Goal: Transaction & Acquisition: Purchase product/service

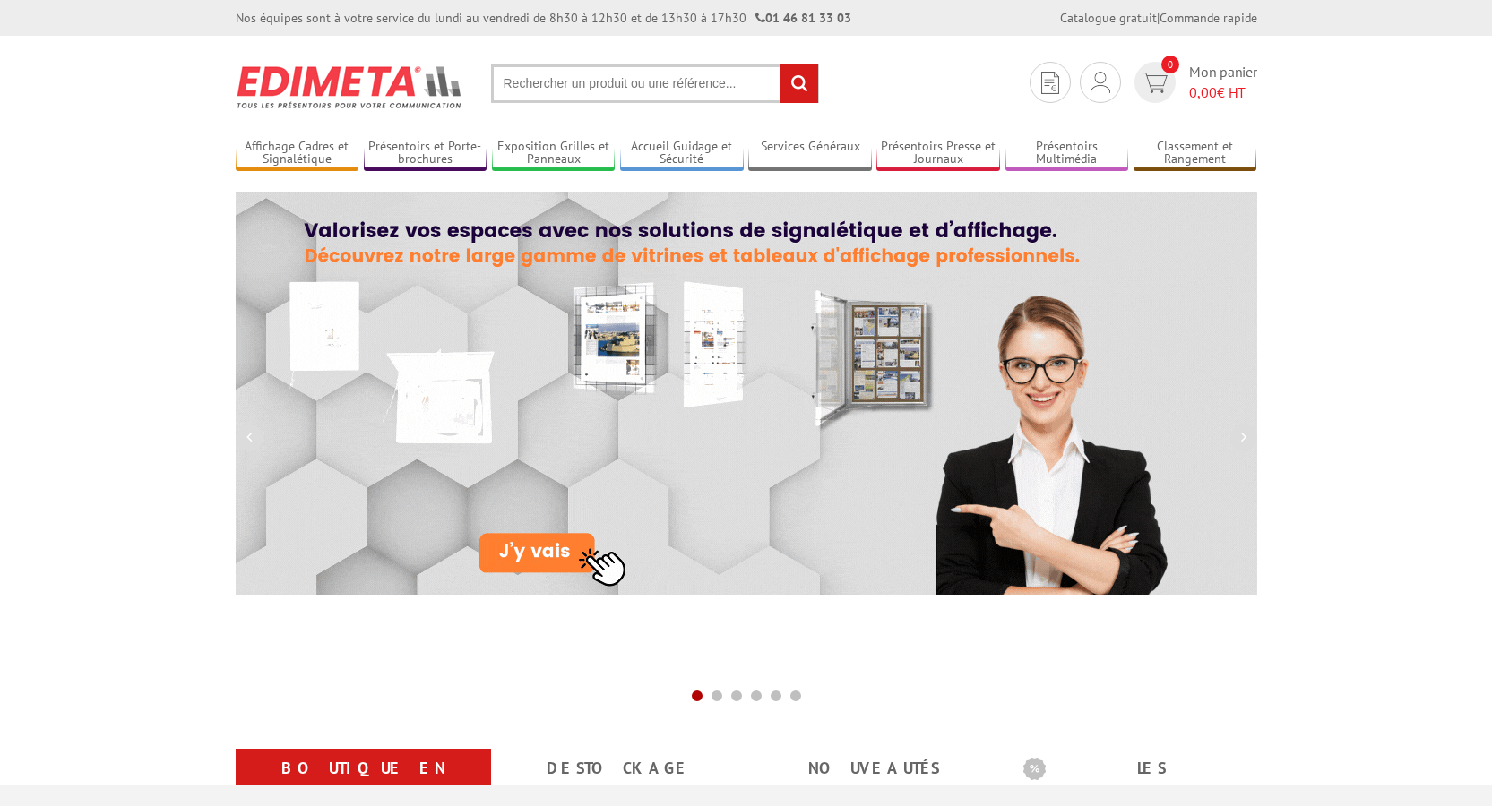
click at [557, 73] on input "text" at bounding box center [655, 84] width 328 height 39
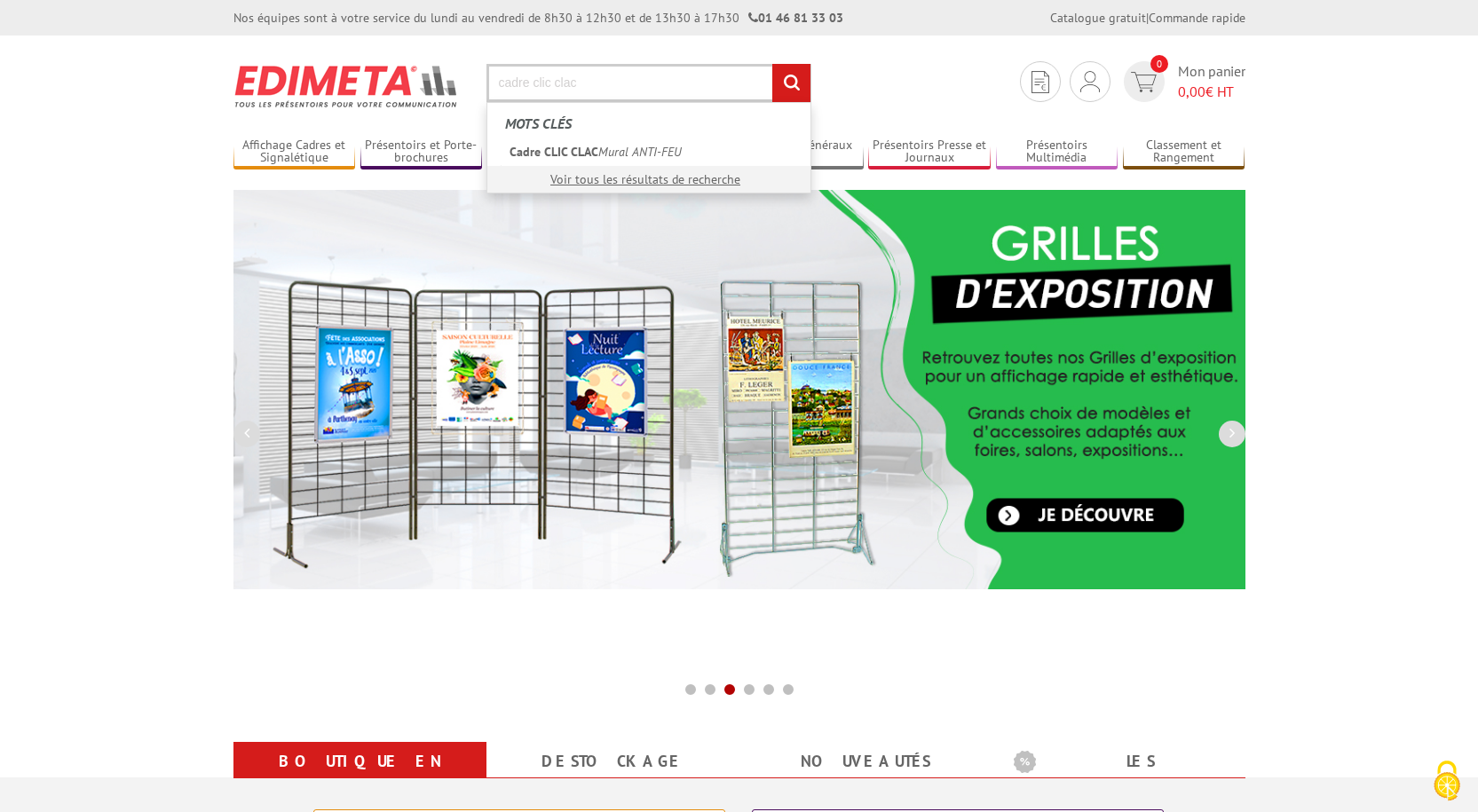
click at [601, 95] on input "cadre clic clac" at bounding box center [649, 83] width 325 height 39
click at [616, 78] on input "cadre clic clac" at bounding box center [649, 83] width 325 height 39
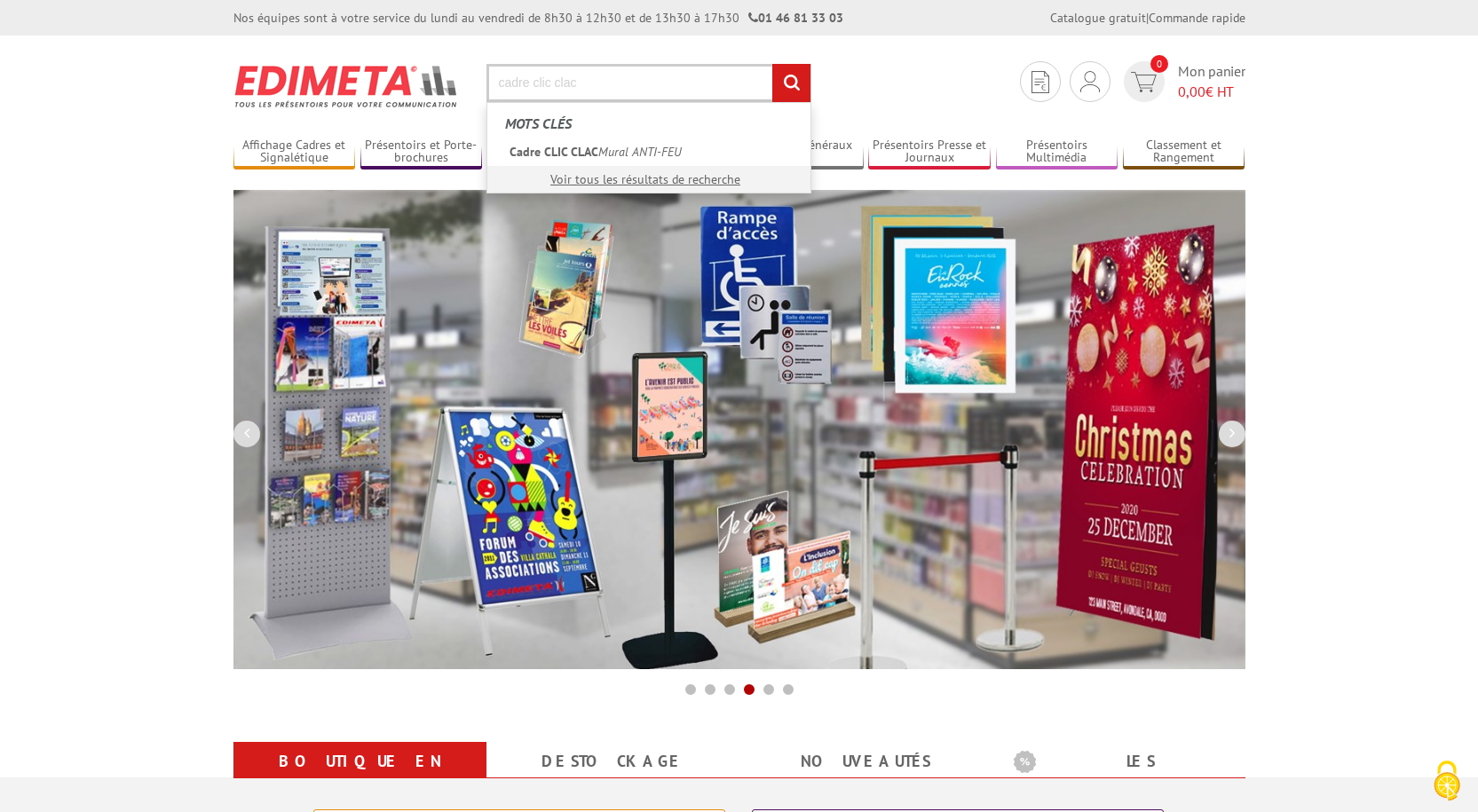
type input "cadre clic clac"
click at [787, 79] on input "rechercher" at bounding box center [791, 83] width 39 height 39
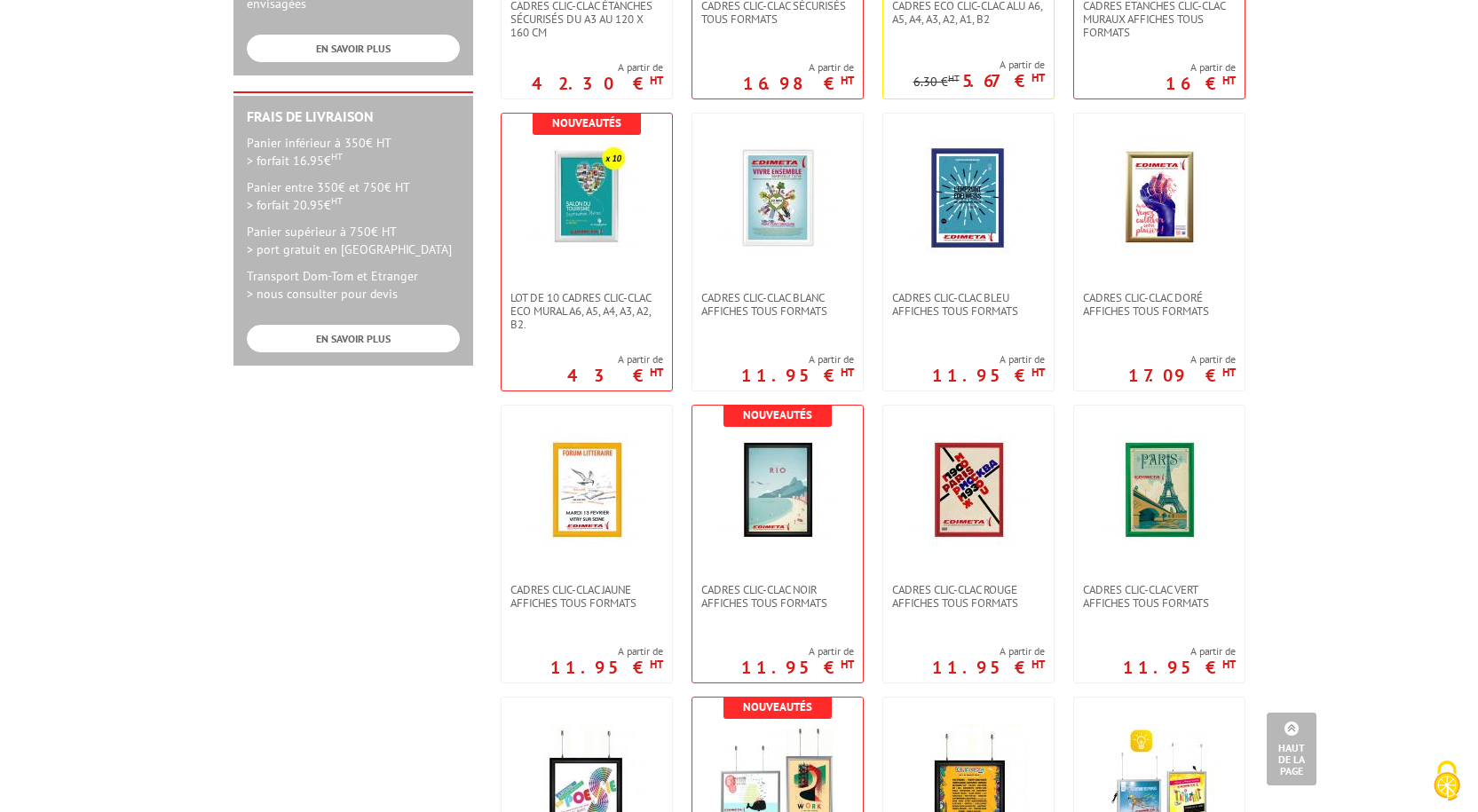
scroll to position [798, 0]
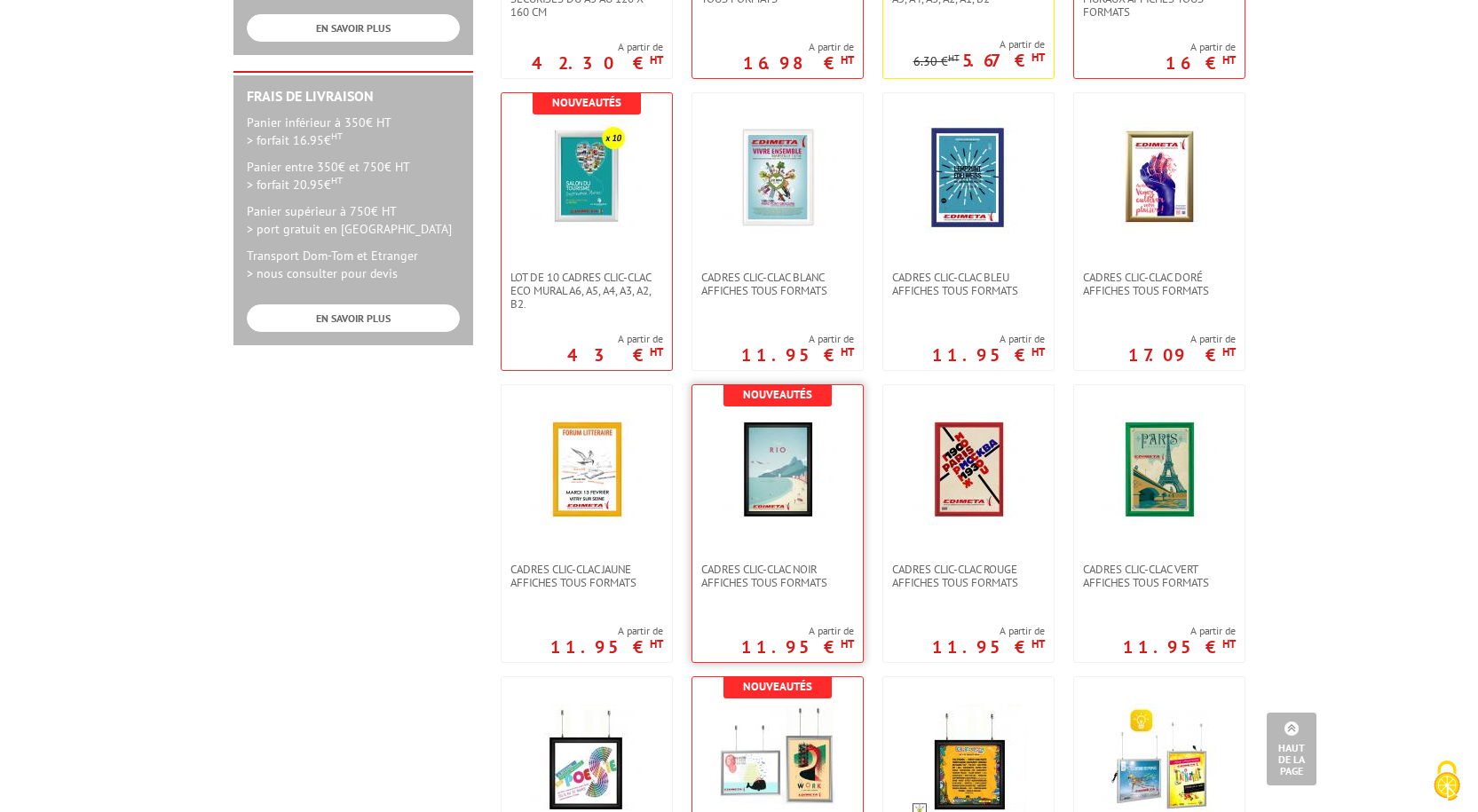
click at [766, 477] on img at bounding box center [778, 469] width 115 height 115
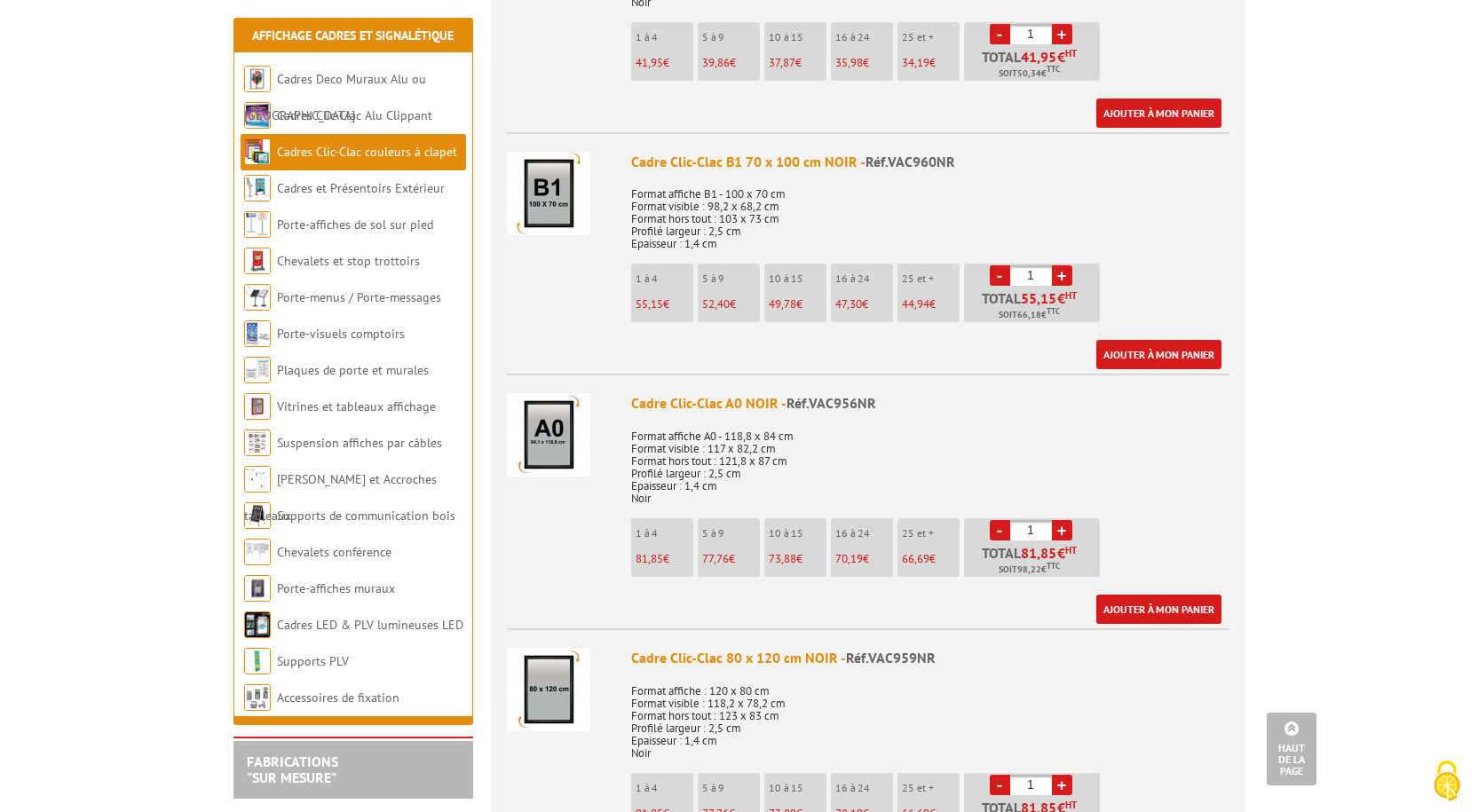
scroll to position [2839, 0]
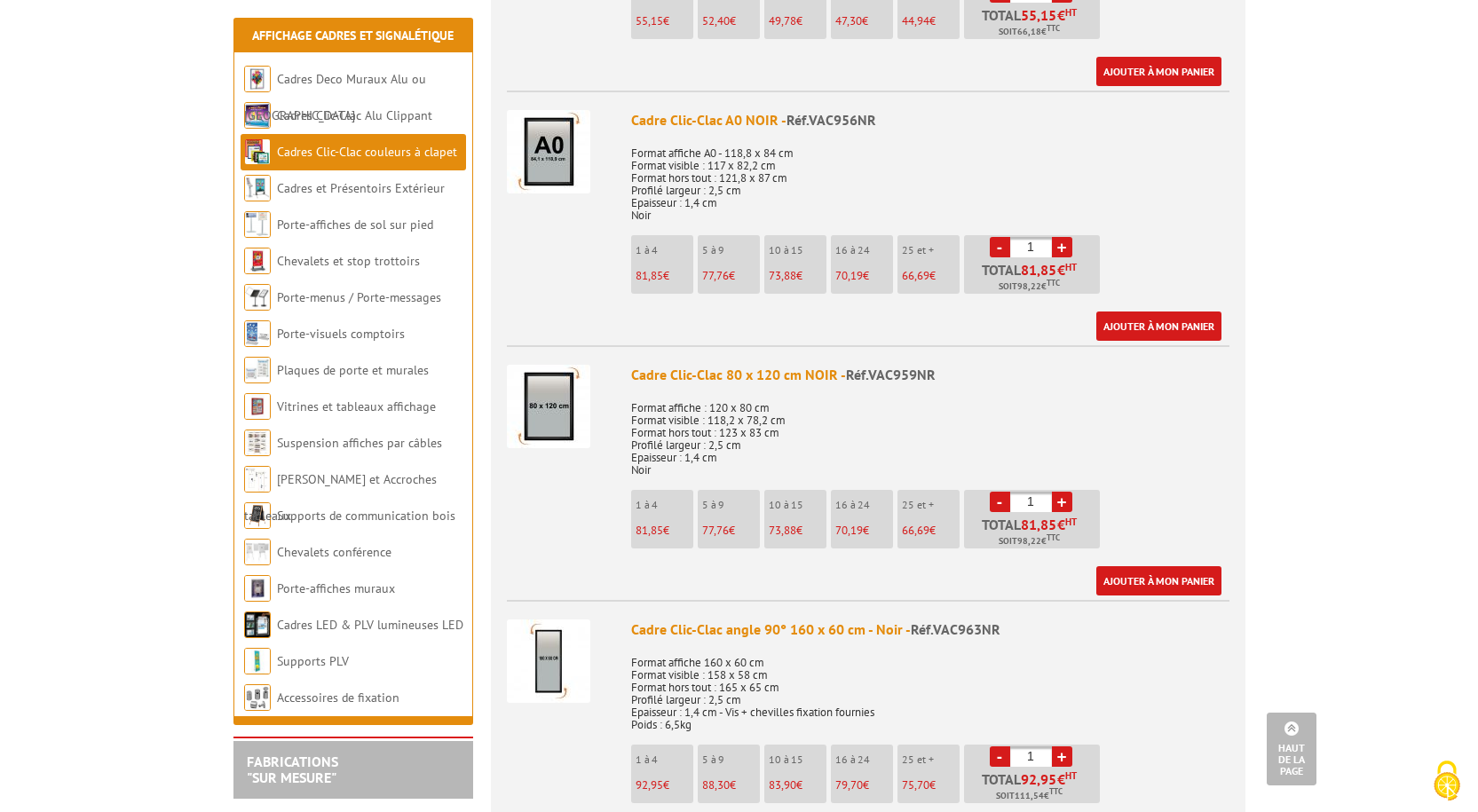
click at [1056, 497] on link "+" at bounding box center [1062, 501] width 21 height 21
click at [1000, 498] on link "-" at bounding box center [1000, 501] width 21 height 21
type input "3"
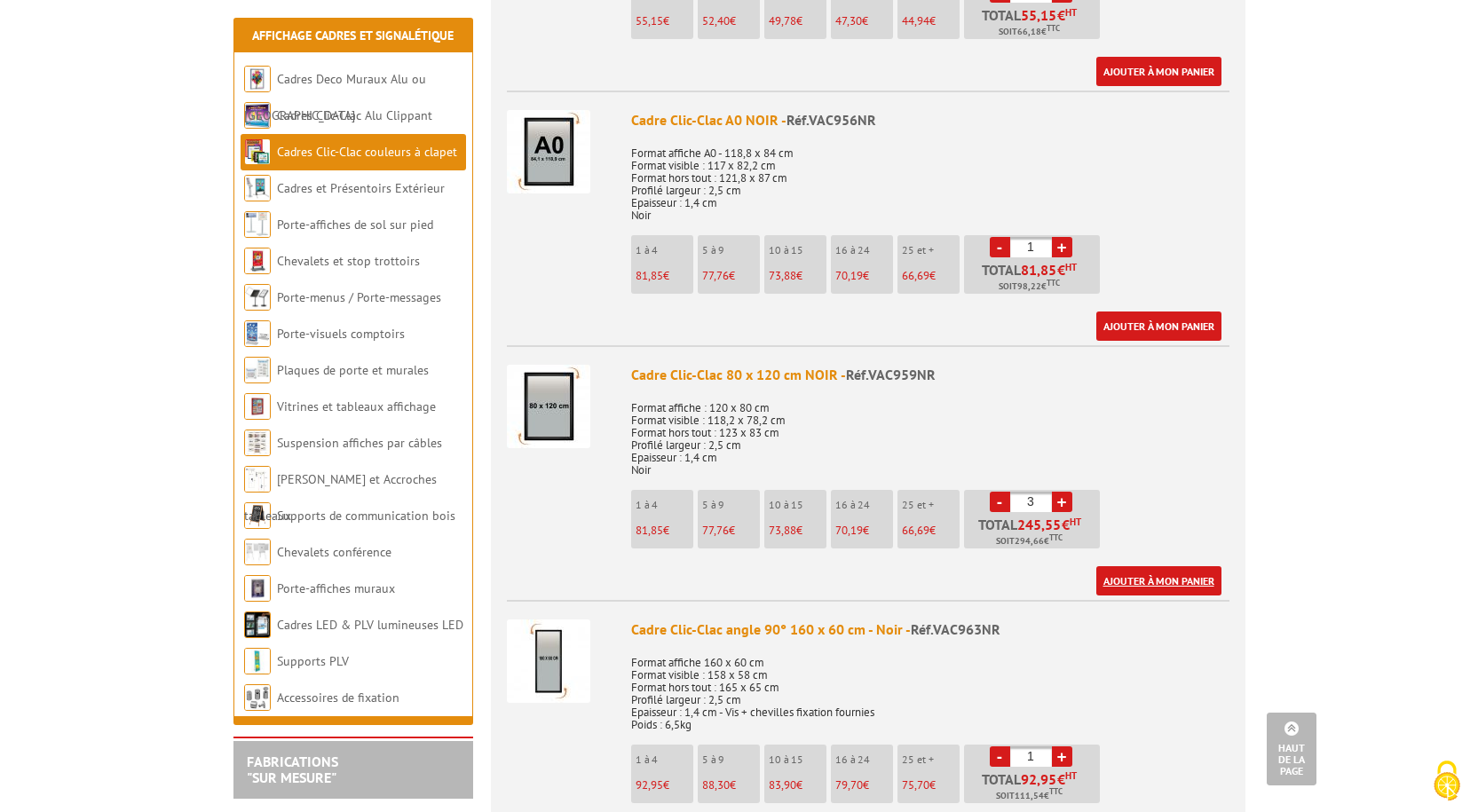
click at [1137, 575] on link "Ajouter à mon panier" at bounding box center [1158, 581] width 125 height 30
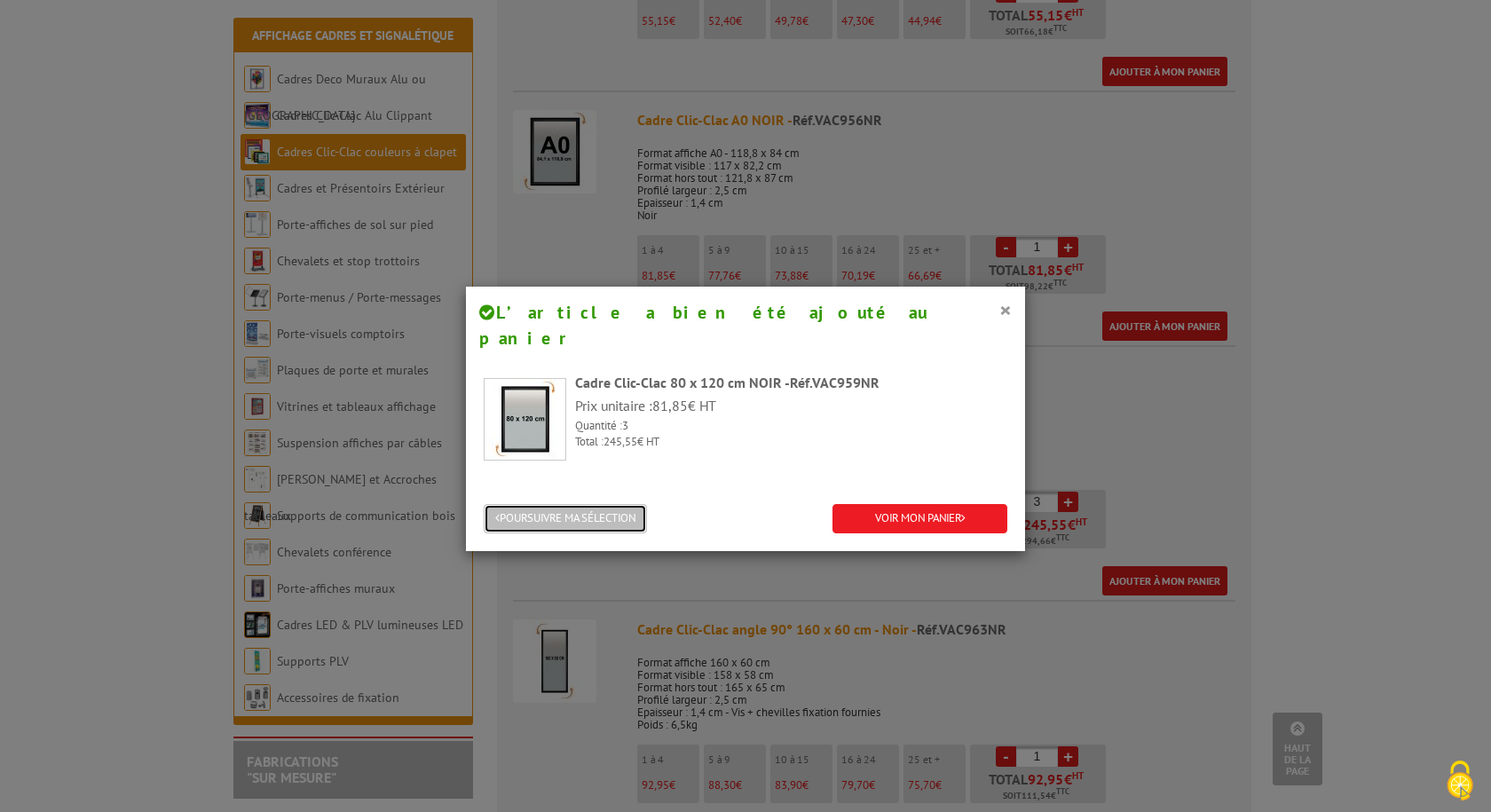
click at [603, 504] on button "POURSUIVRE MA SÉLECTION" at bounding box center [565, 519] width 163 height 30
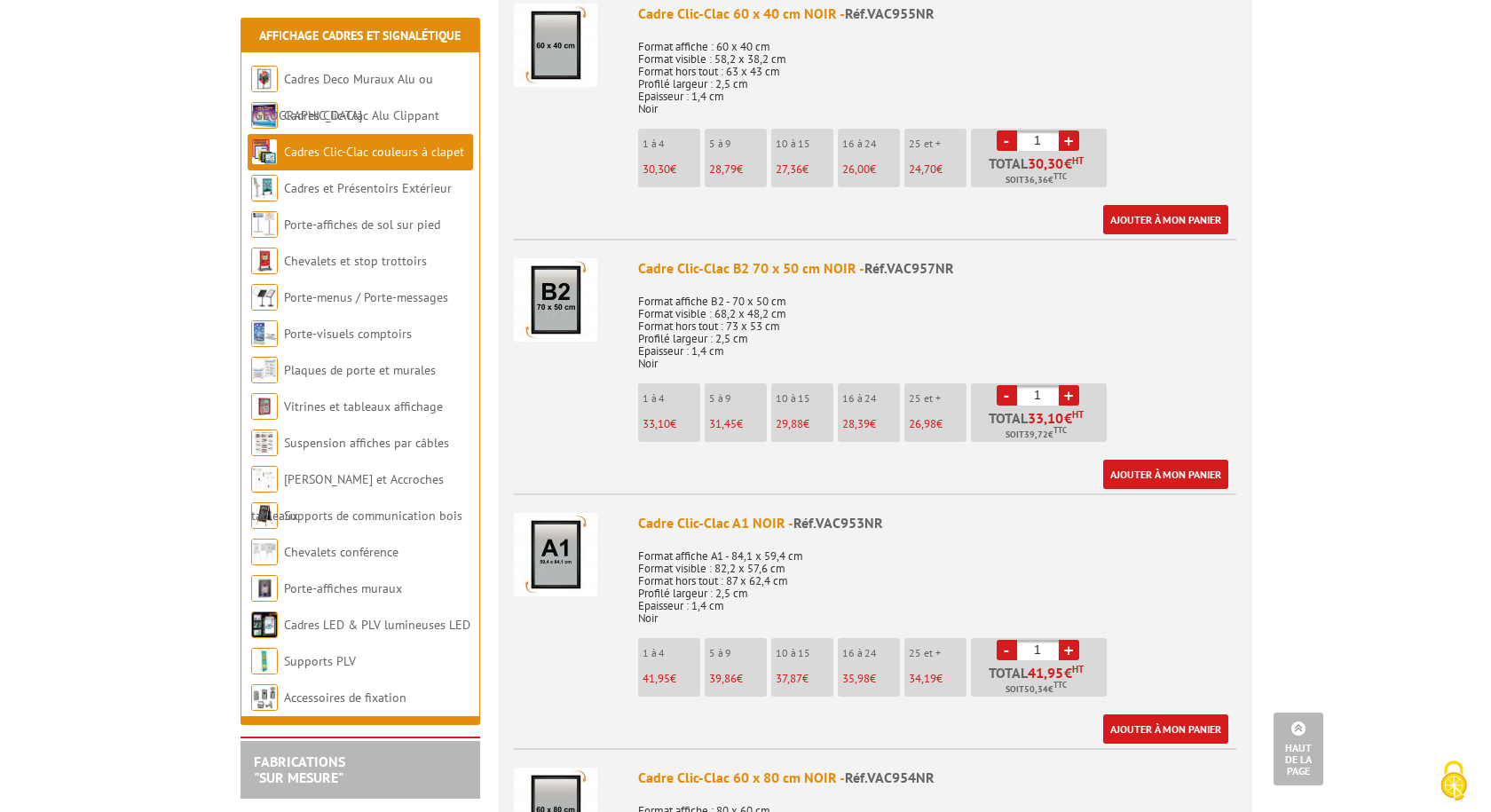
scroll to position [1597, 0]
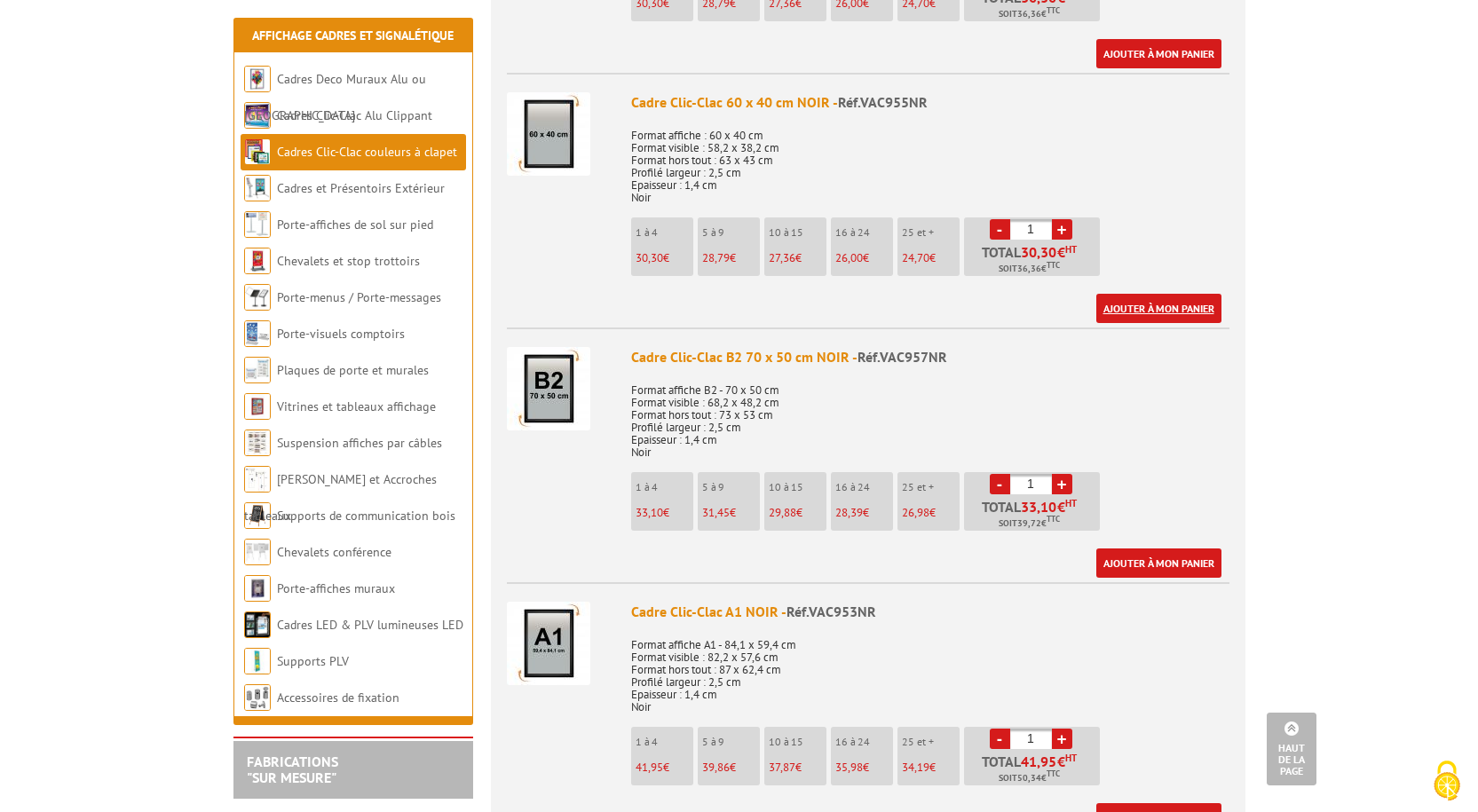
click at [1172, 306] on link "Ajouter à mon panier" at bounding box center [1158, 309] width 125 height 30
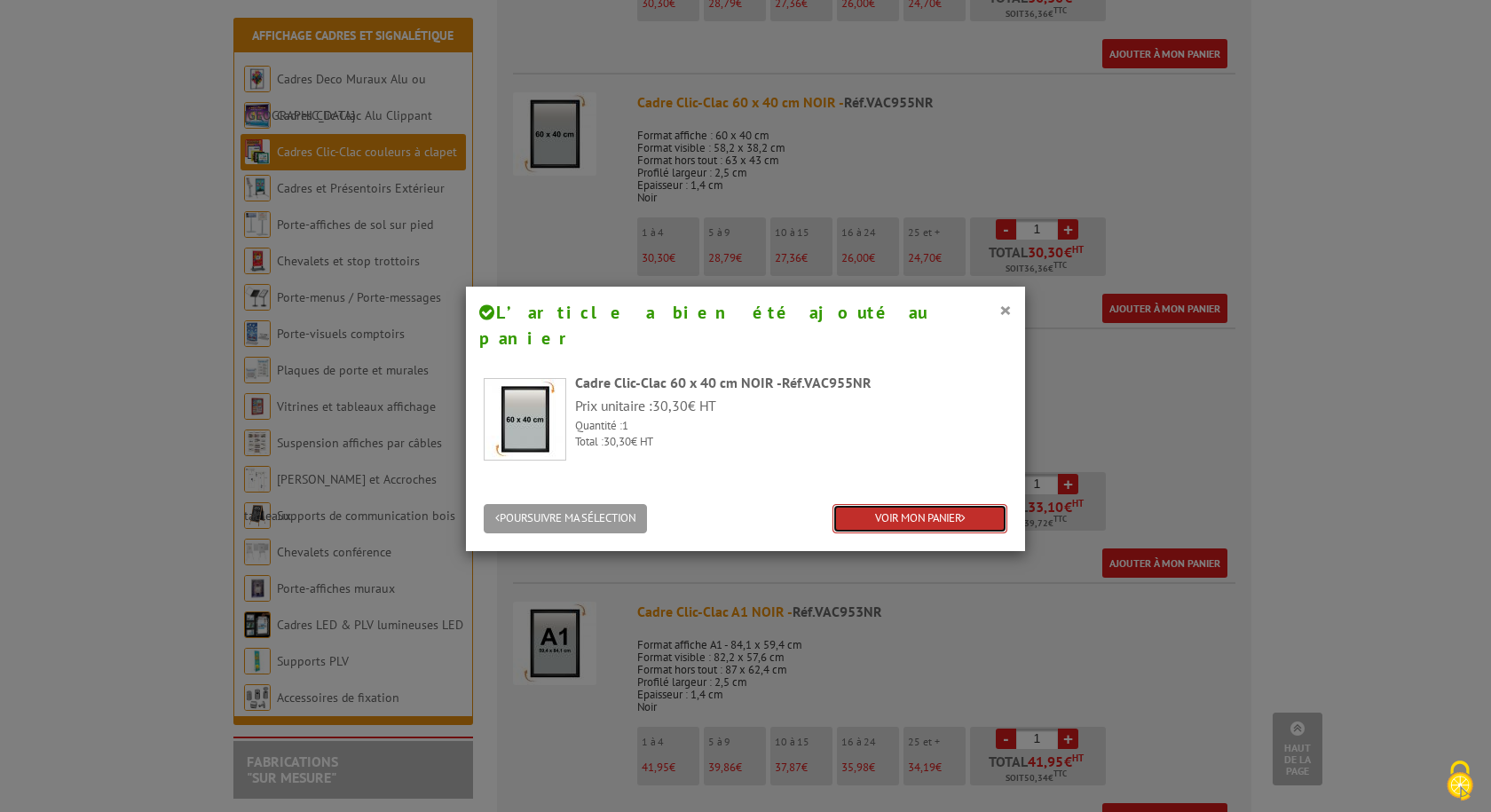
click at [931, 504] on link "VOIR MON PANIER" at bounding box center [919, 519] width 174 height 30
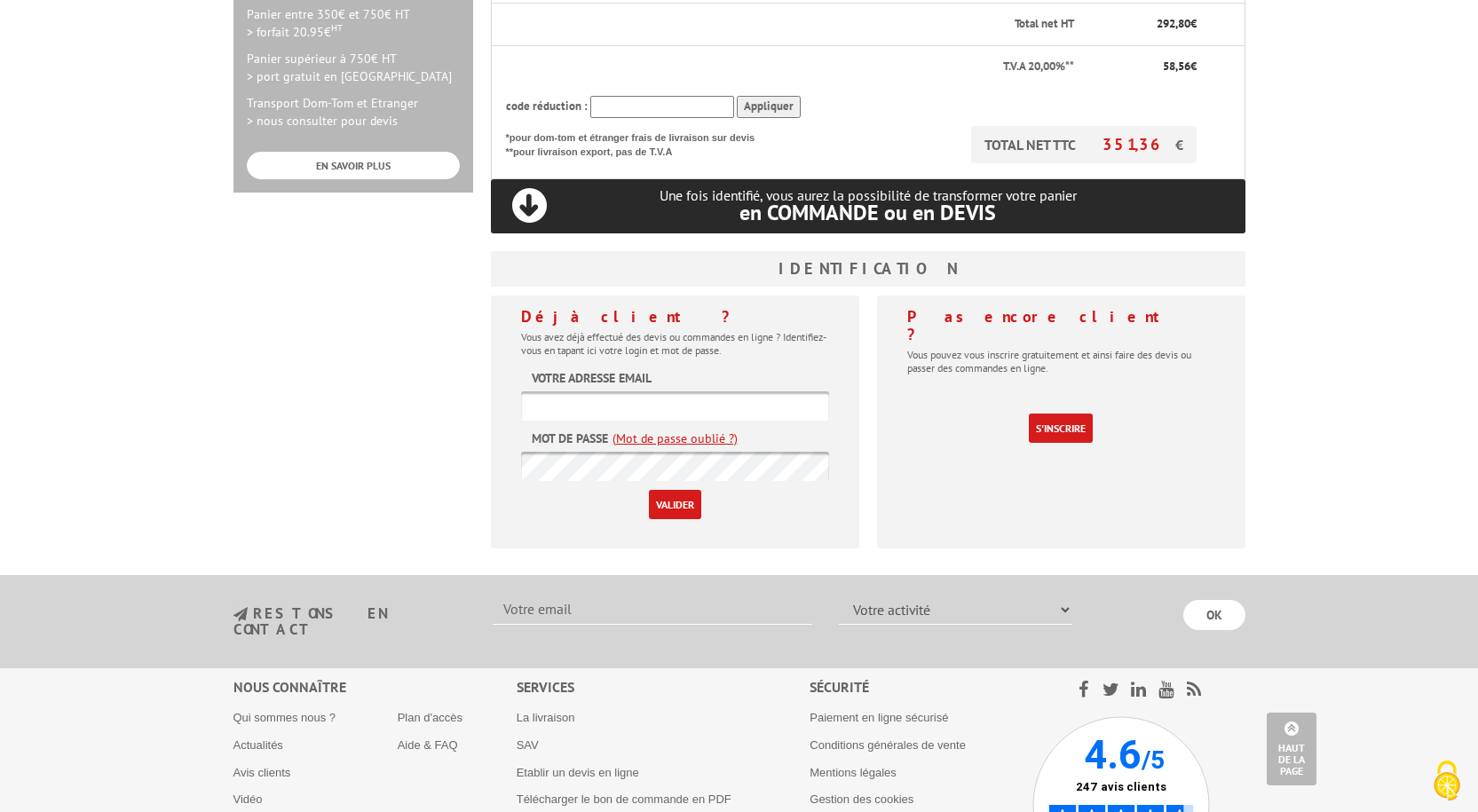
scroll to position [621, 0]
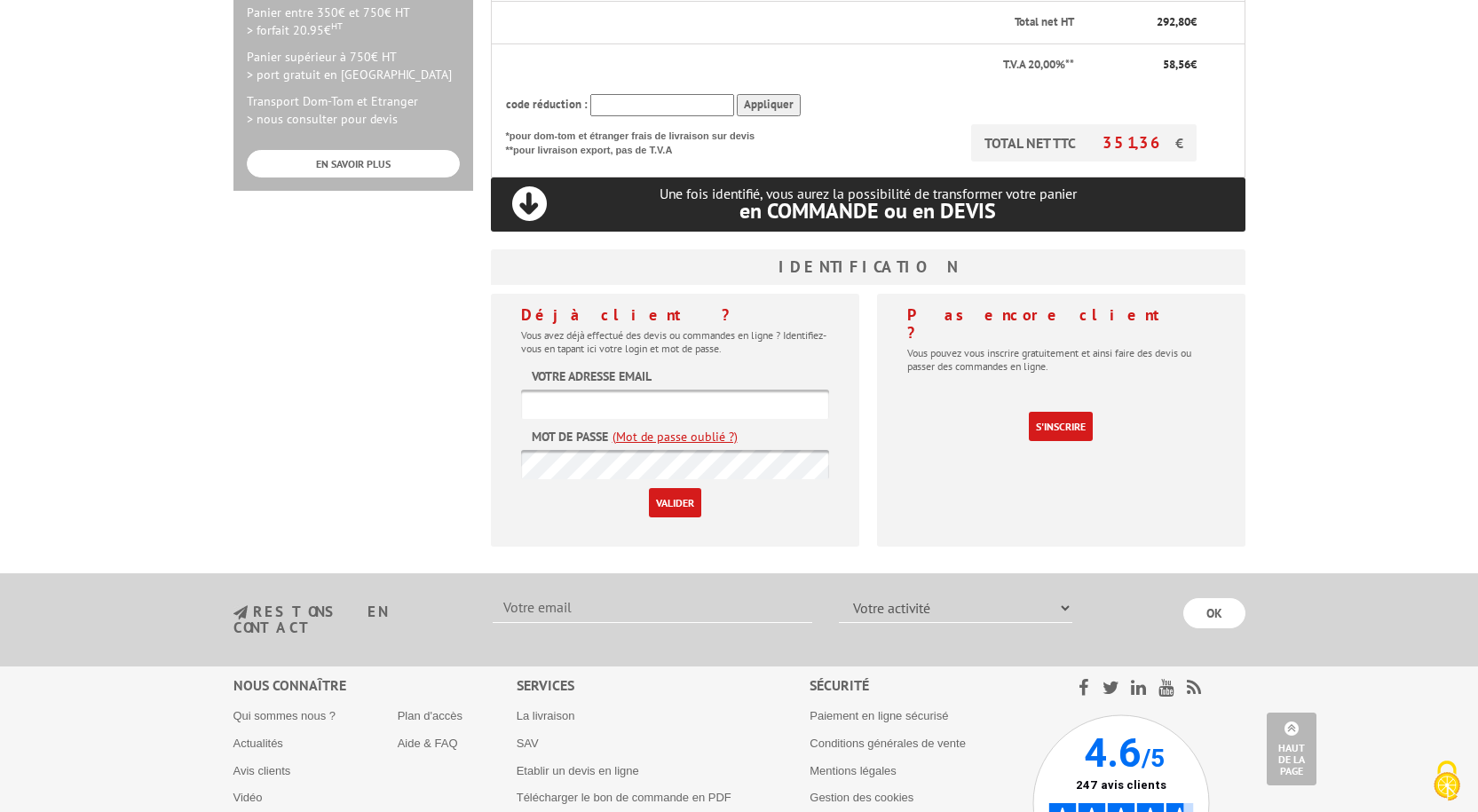
type input "[EMAIL_ADDRESS][DOMAIN_NAME]"
click at [678, 488] on input "Valider" at bounding box center [675, 503] width 53 height 30
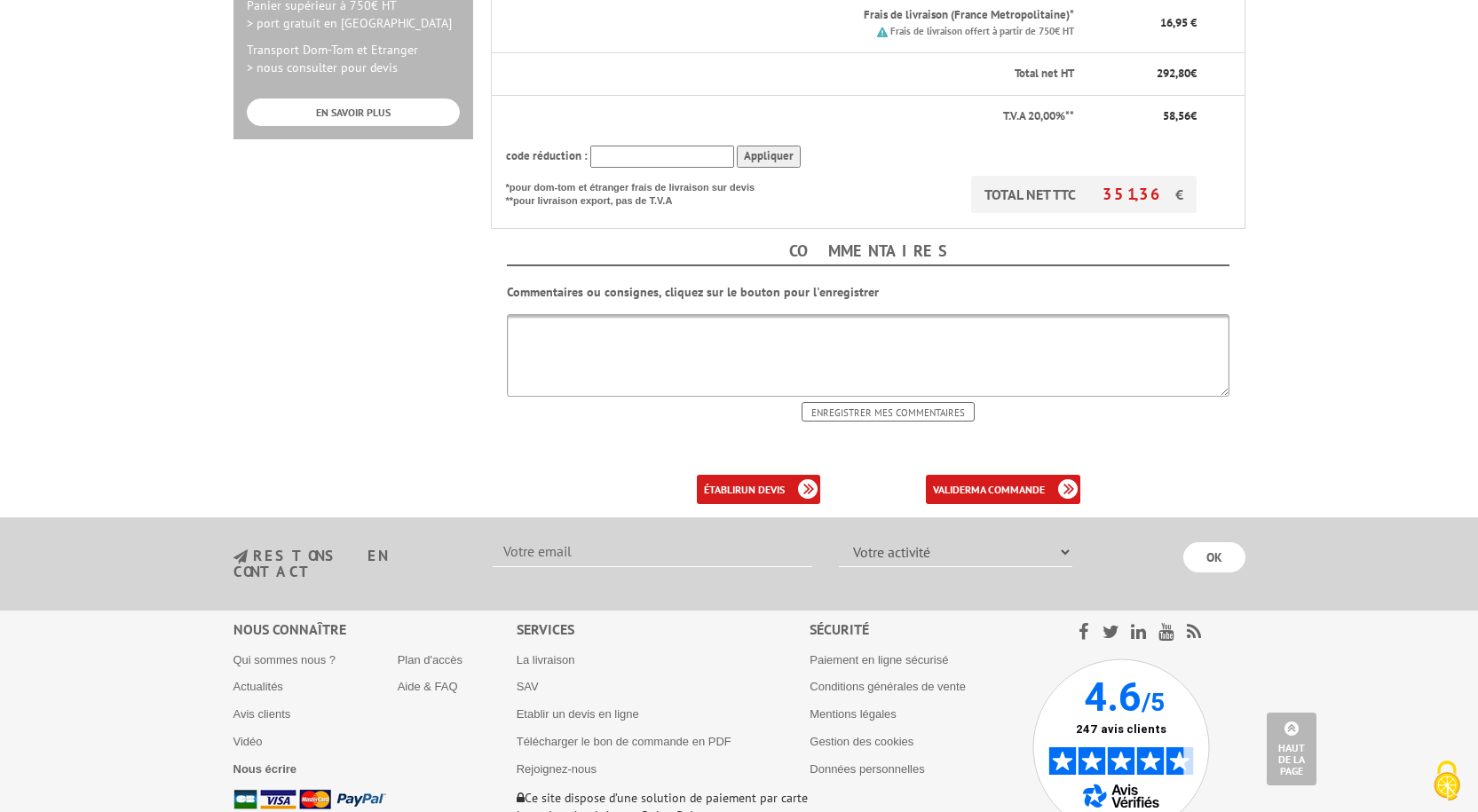
scroll to position [710, 0]
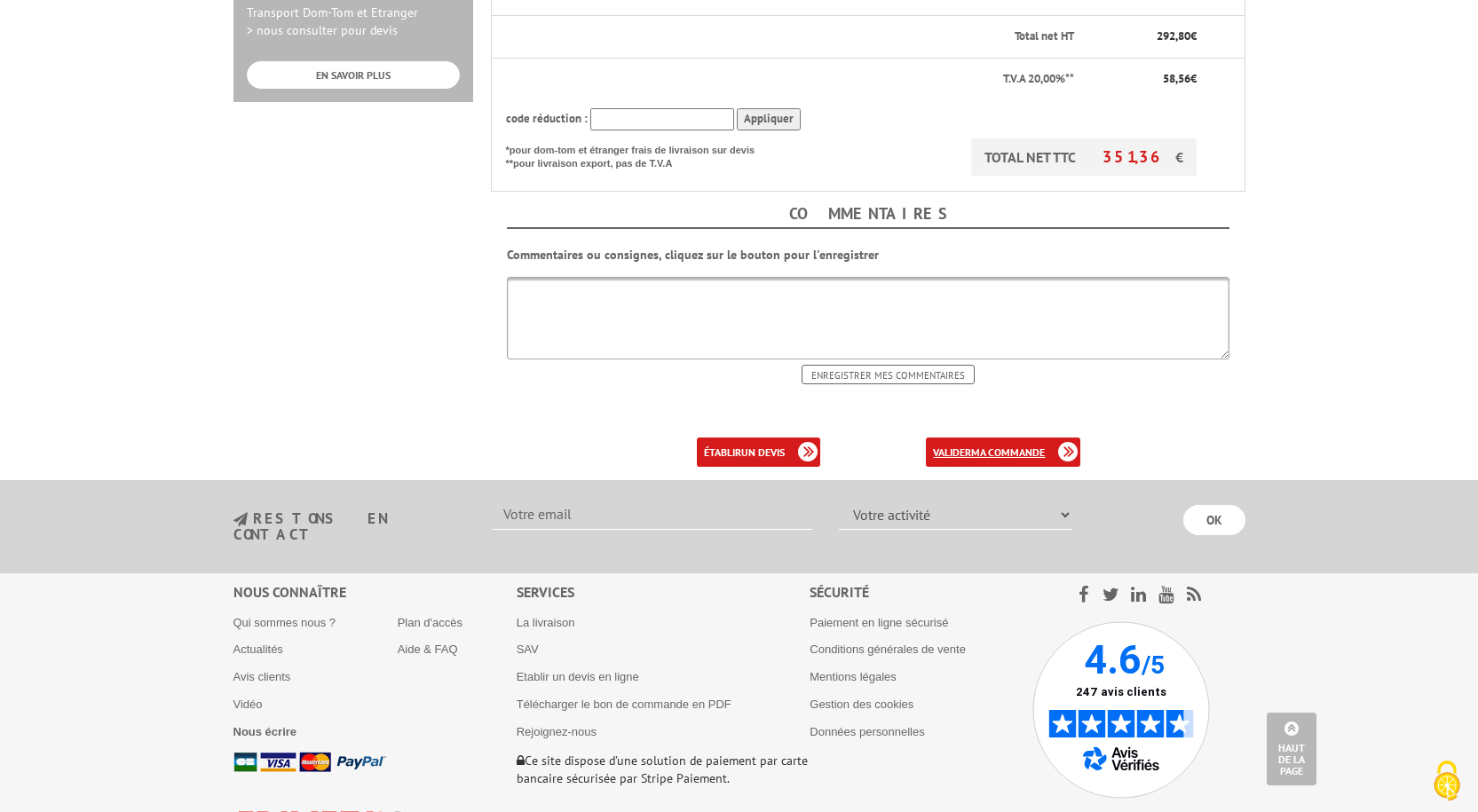
click at [997, 446] on b "ma commande" at bounding box center [1007, 452] width 73 height 13
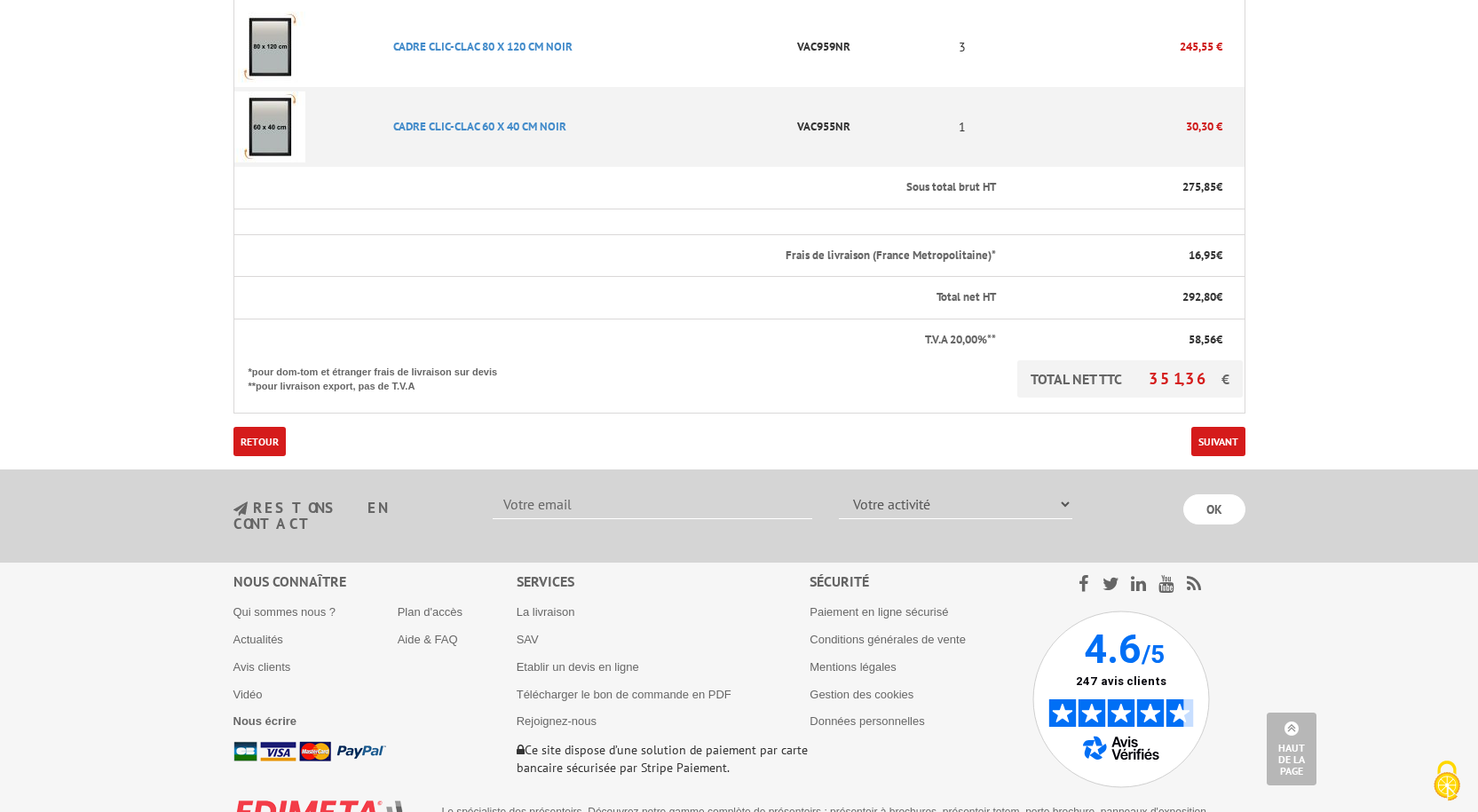
scroll to position [374, 0]
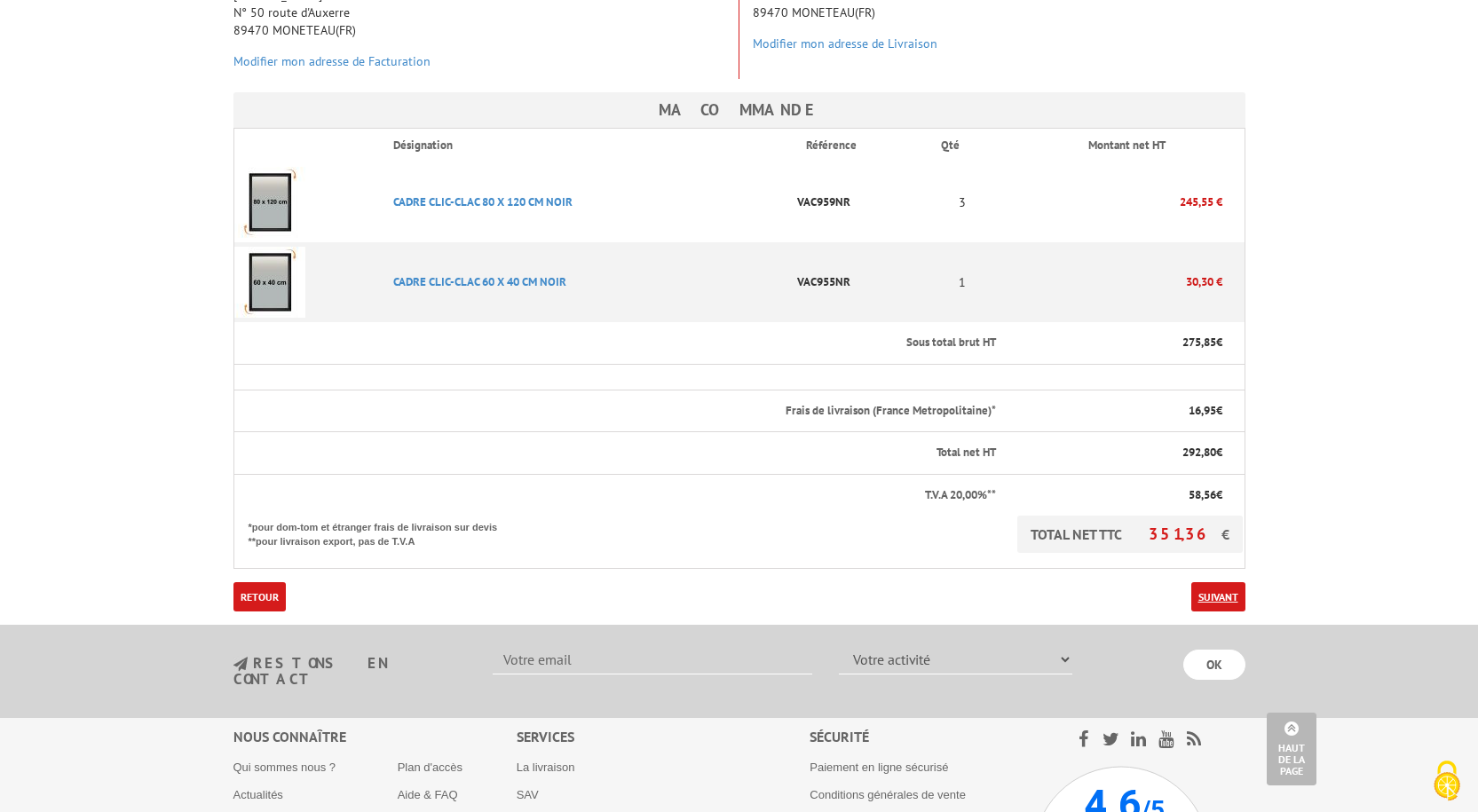
click at [1213, 582] on link "Suivant" at bounding box center [1217, 597] width 54 height 30
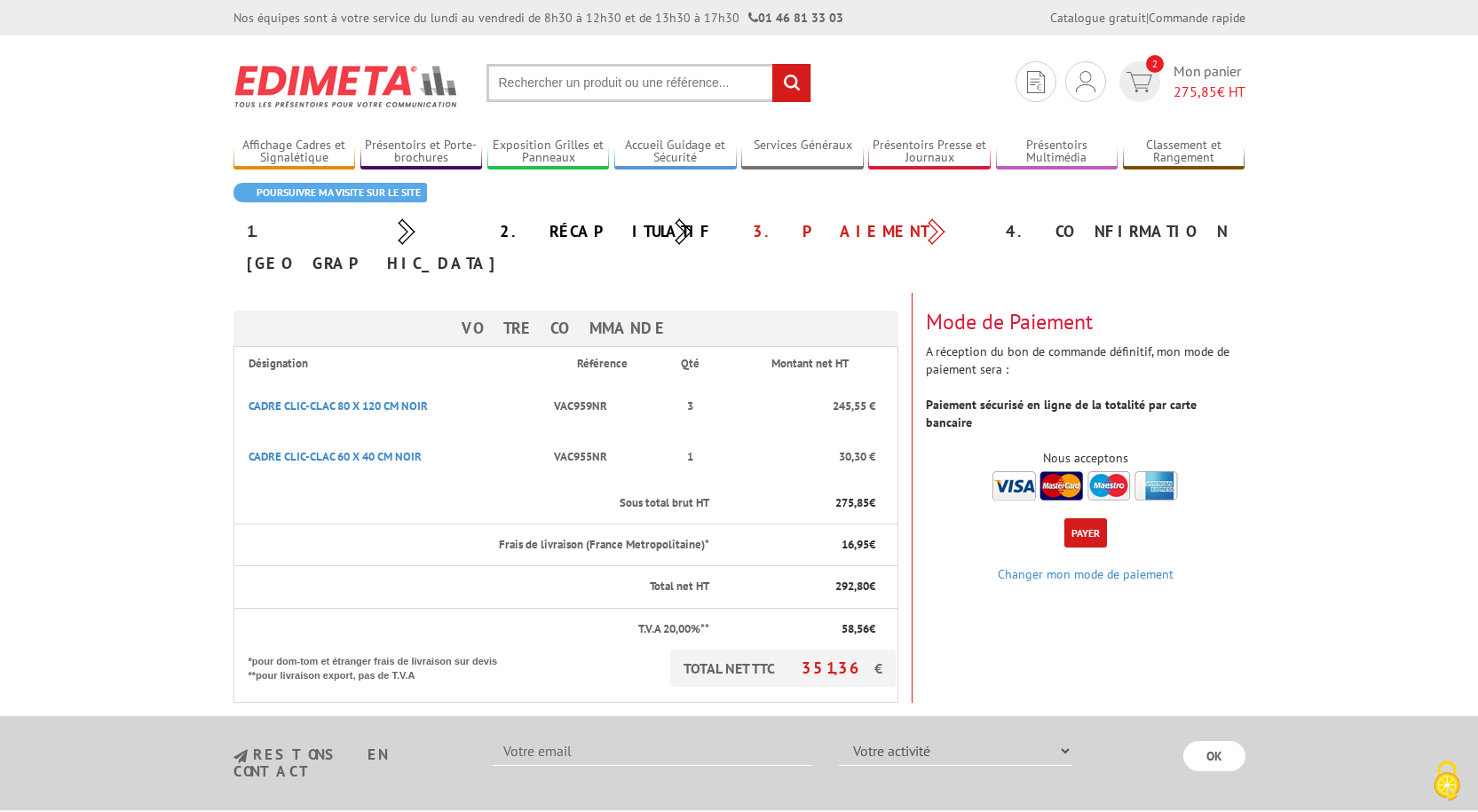
click at [1017, 471] on img at bounding box center [1085, 486] width 185 height 30
click at [1072, 518] on button "Payer" at bounding box center [1085, 533] width 43 height 30
